Goal: Book appointment/travel/reservation

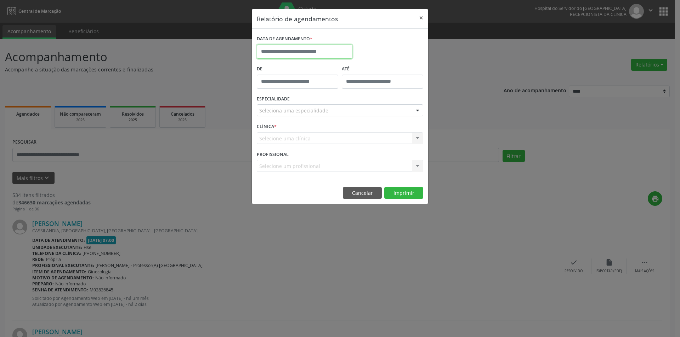
click at [285, 54] on input "text" at bounding box center [305, 52] width 96 height 14
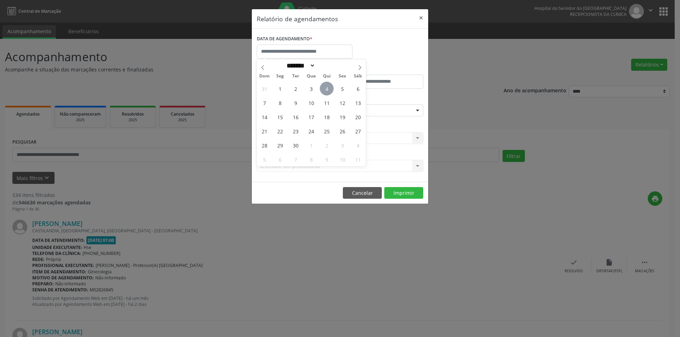
click at [327, 91] on span "4" at bounding box center [327, 89] width 14 height 14
type input "**********"
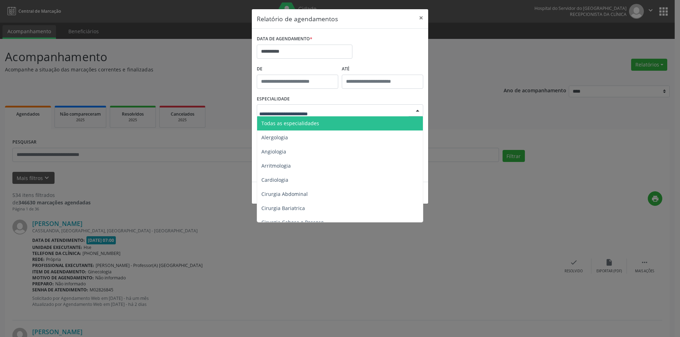
click at [296, 124] on span "Todas as especialidades" at bounding box center [290, 123] width 58 height 7
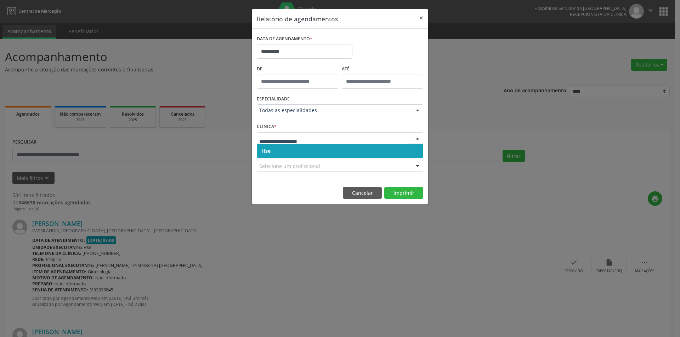
click at [282, 142] on div at bounding box center [340, 138] width 166 height 12
click at [286, 152] on span "Hse" at bounding box center [340, 151] width 166 height 14
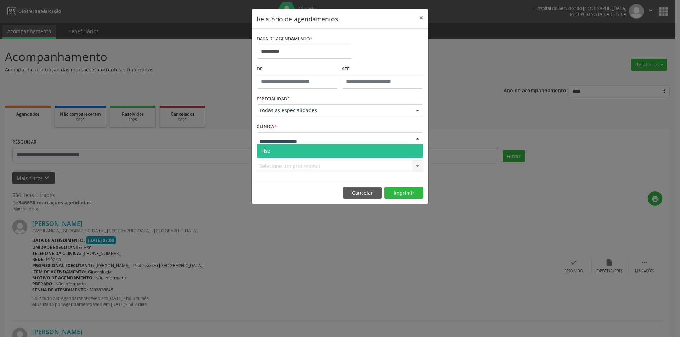
click at [286, 153] on span "Hse" at bounding box center [340, 151] width 166 height 14
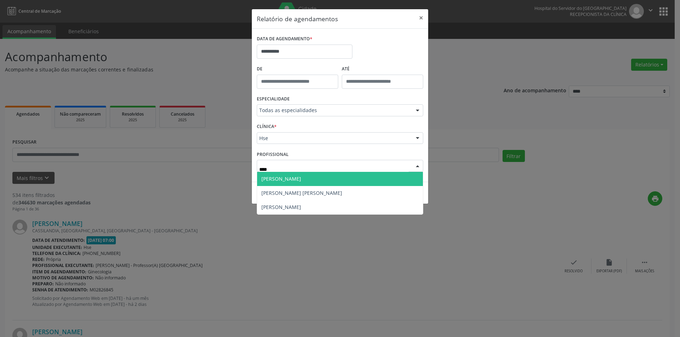
type input "*****"
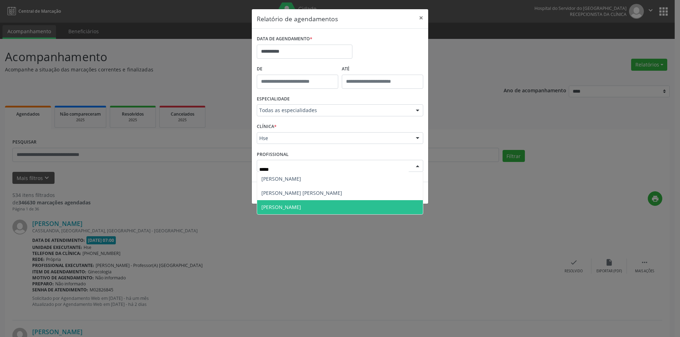
click at [277, 211] on span "[PERSON_NAME]" at bounding box center [340, 207] width 166 height 14
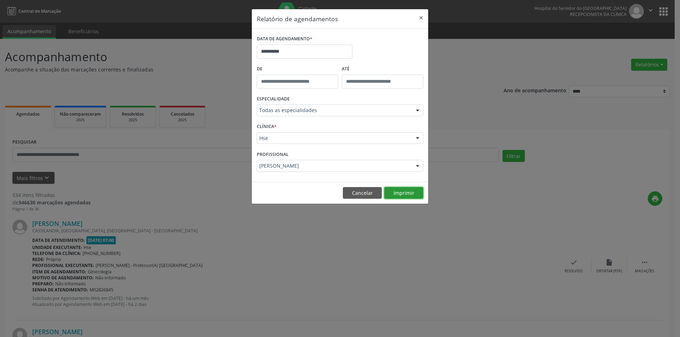
click at [398, 191] on button "Imprimir" at bounding box center [403, 193] width 39 height 12
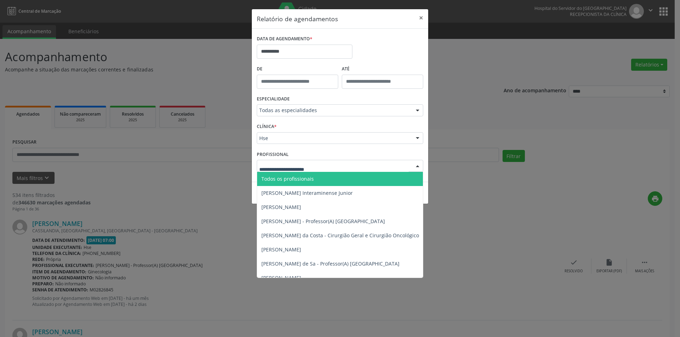
click at [305, 181] on span "Todos os profissionais" at bounding box center [287, 179] width 52 height 7
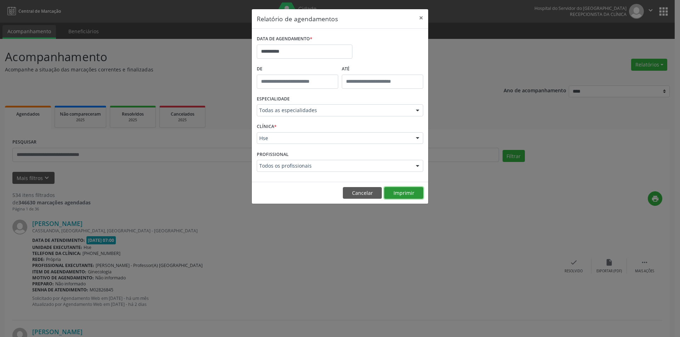
click at [406, 191] on button "Imprimir" at bounding box center [403, 193] width 39 height 12
